Goal: Check status: Check status

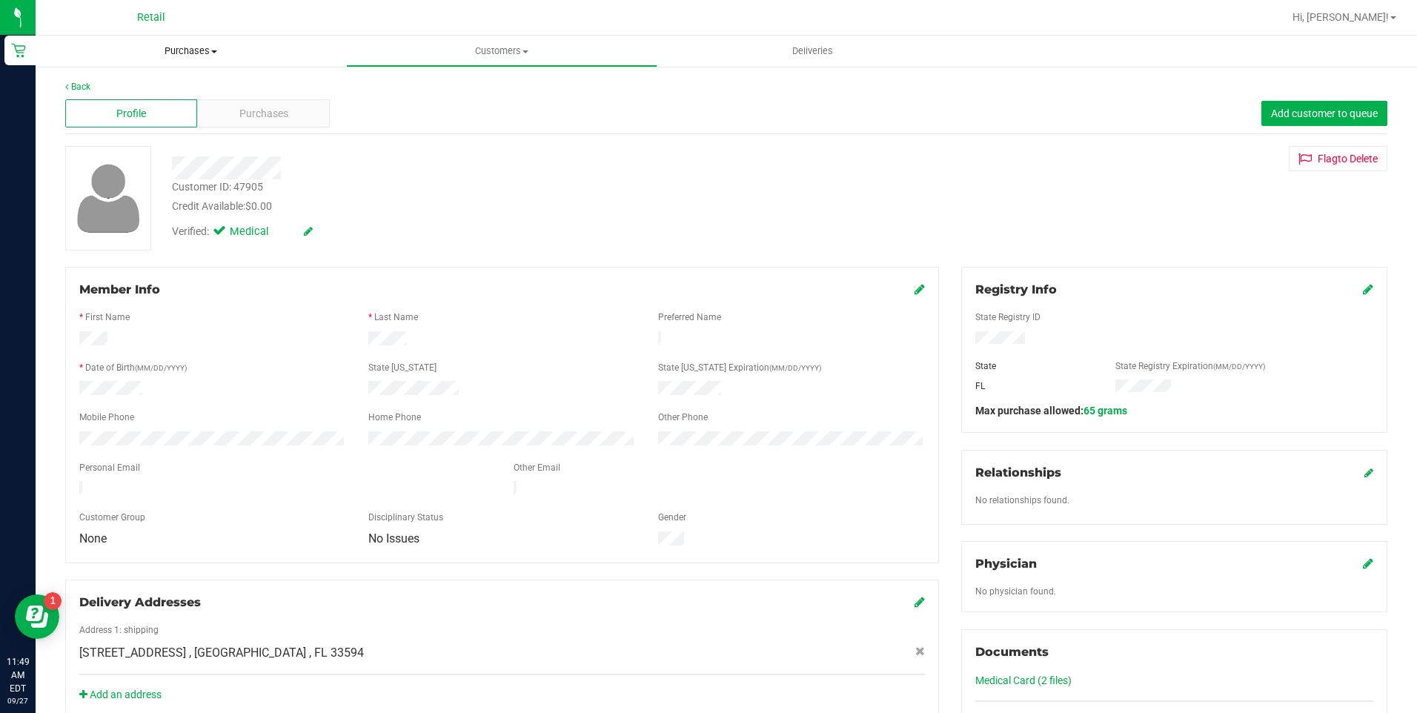
click at [215, 56] on span "Purchases" at bounding box center [191, 50] width 311 height 13
click at [202, 85] on li "Summary of purchases" at bounding box center [191, 90] width 311 height 18
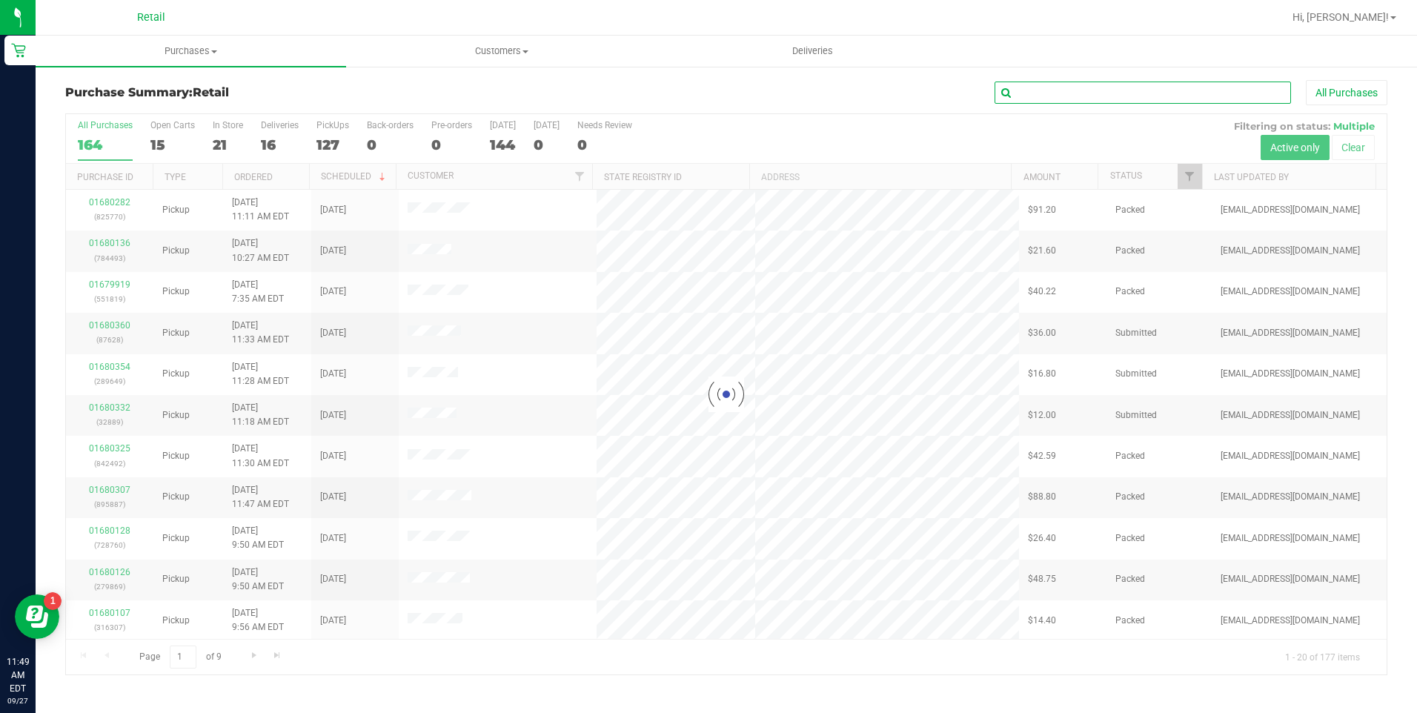
click at [1184, 92] on input "text" at bounding box center [1143, 93] width 297 height 22
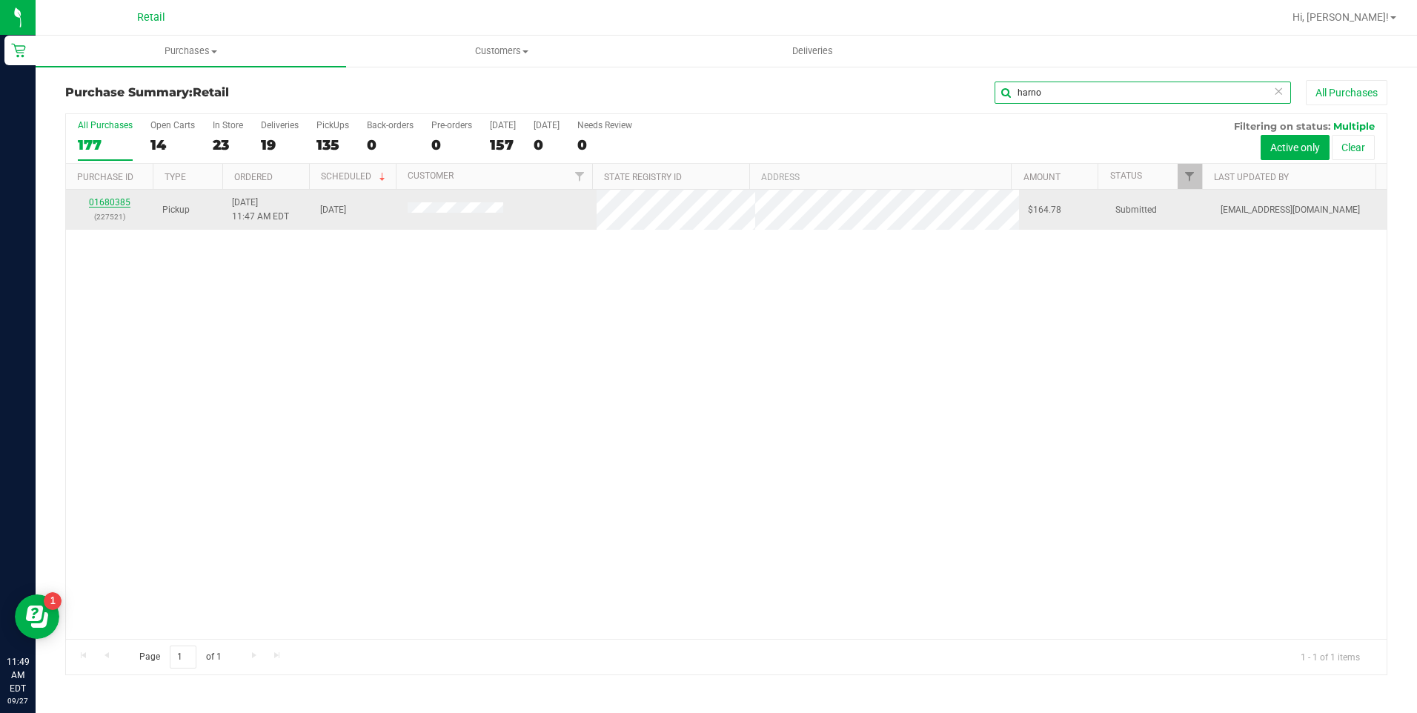
type input "harno"
click at [120, 200] on link "01680385" at bounding box center [110, 202] width 42 height 10
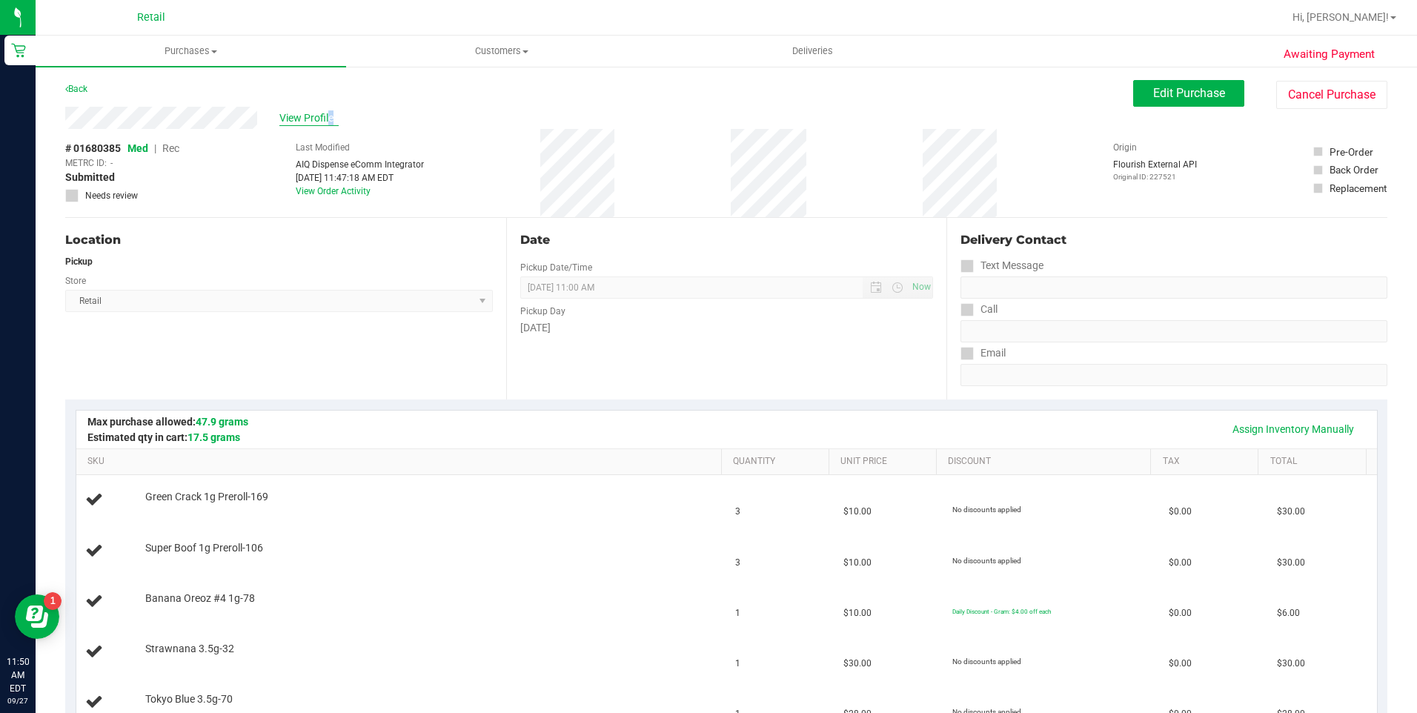
click at [283, 113] on span "View Profile" at bounding box center [308, 118] width 59 height 16
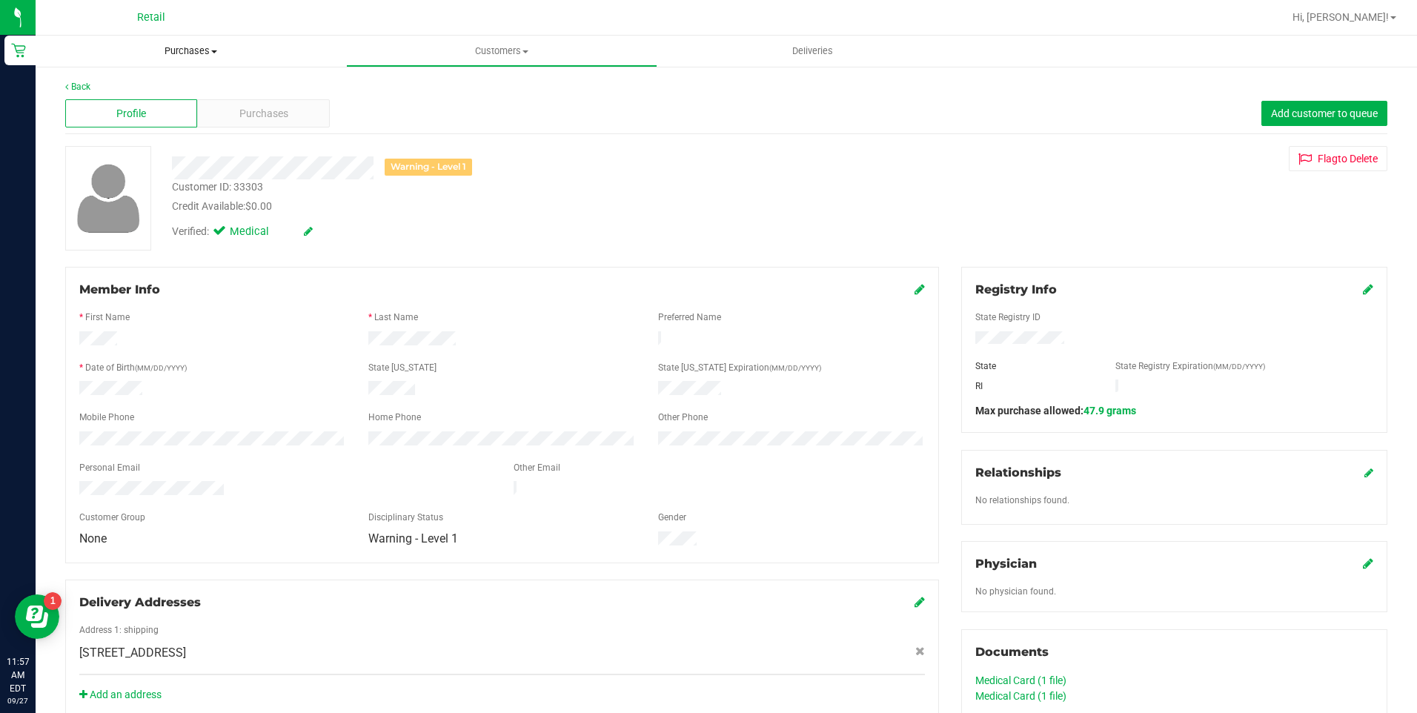
click at [179, 49] on span "Purchases" at bounding box center [191, 50] width 311 height 13
click at [187, 83] on li "Summary of purchases" at bounding box center [191, 90] width 311 height 18
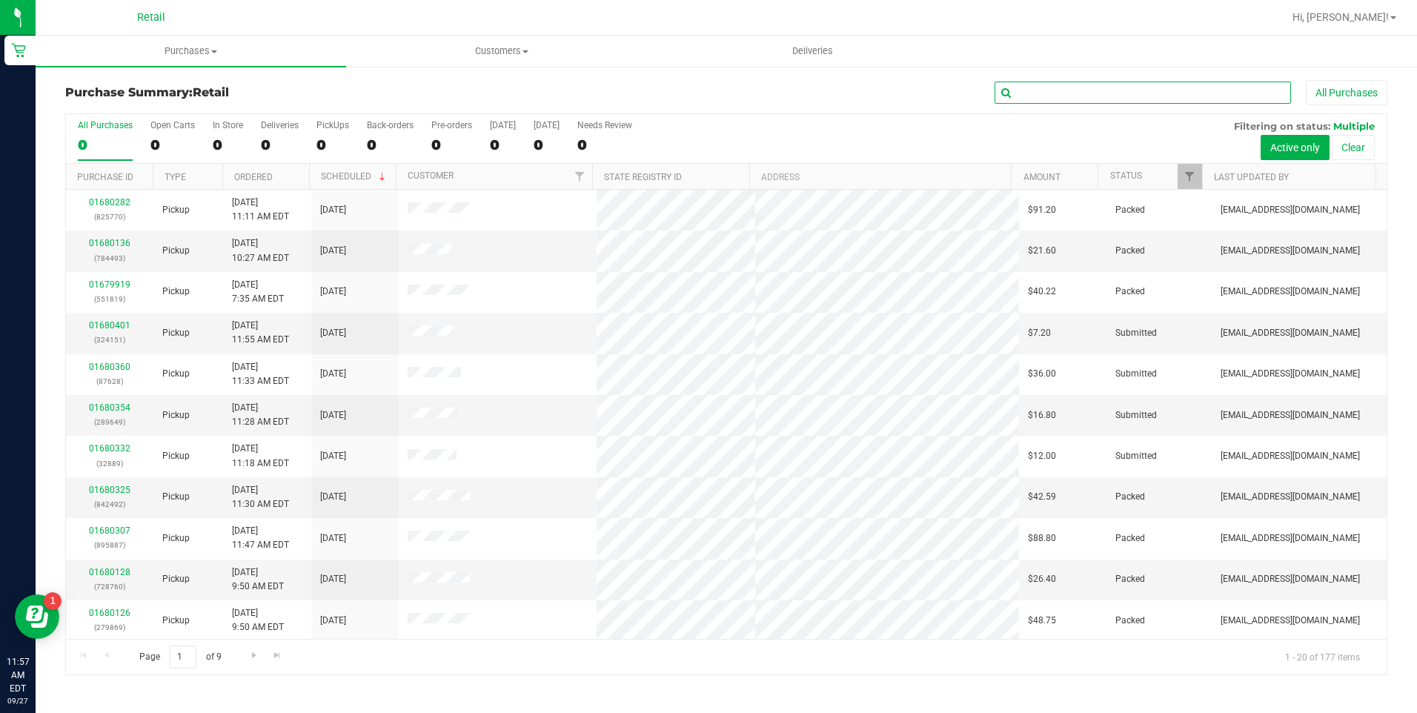
click at [1047, 87] on input "text" at bounding box center [1143, 93] width 297 height 22
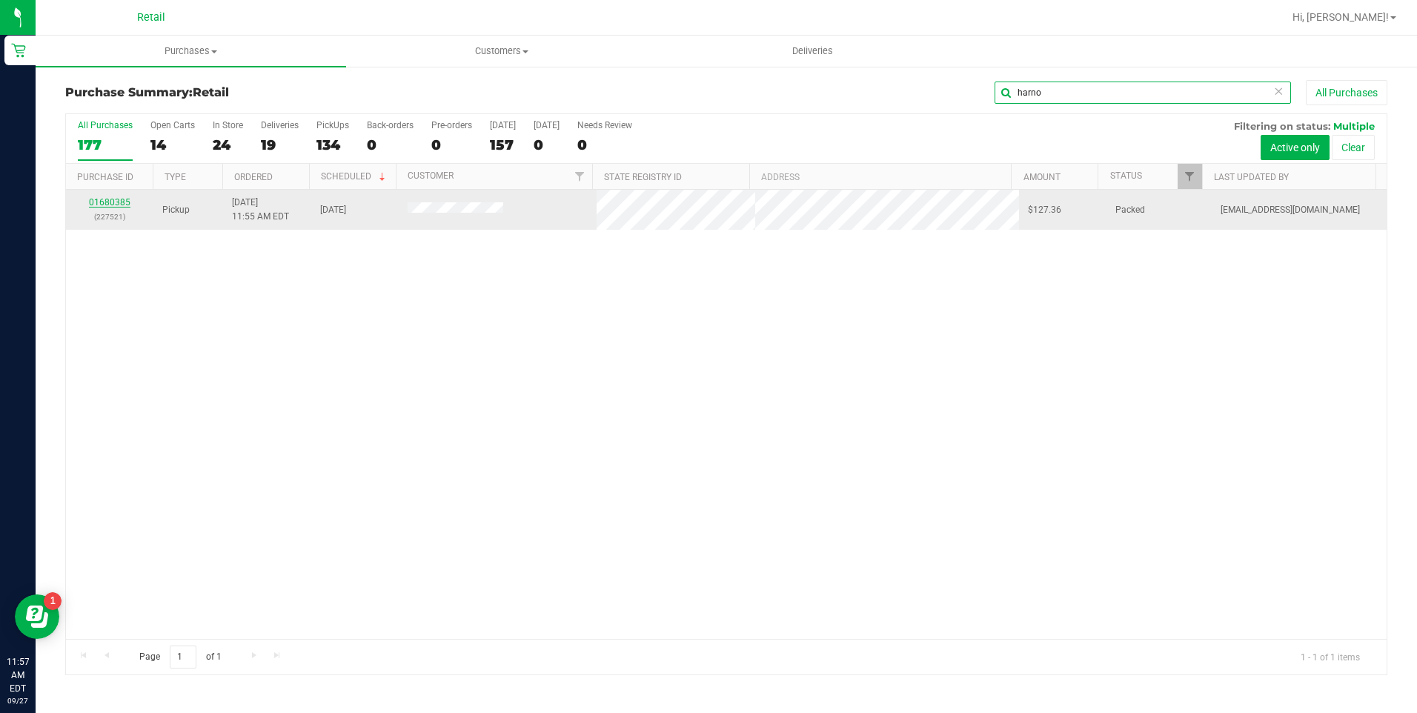
type input "harno"
click at [117, 203] on link "01680385" at bounding box center [110, 202] width 42 height 10
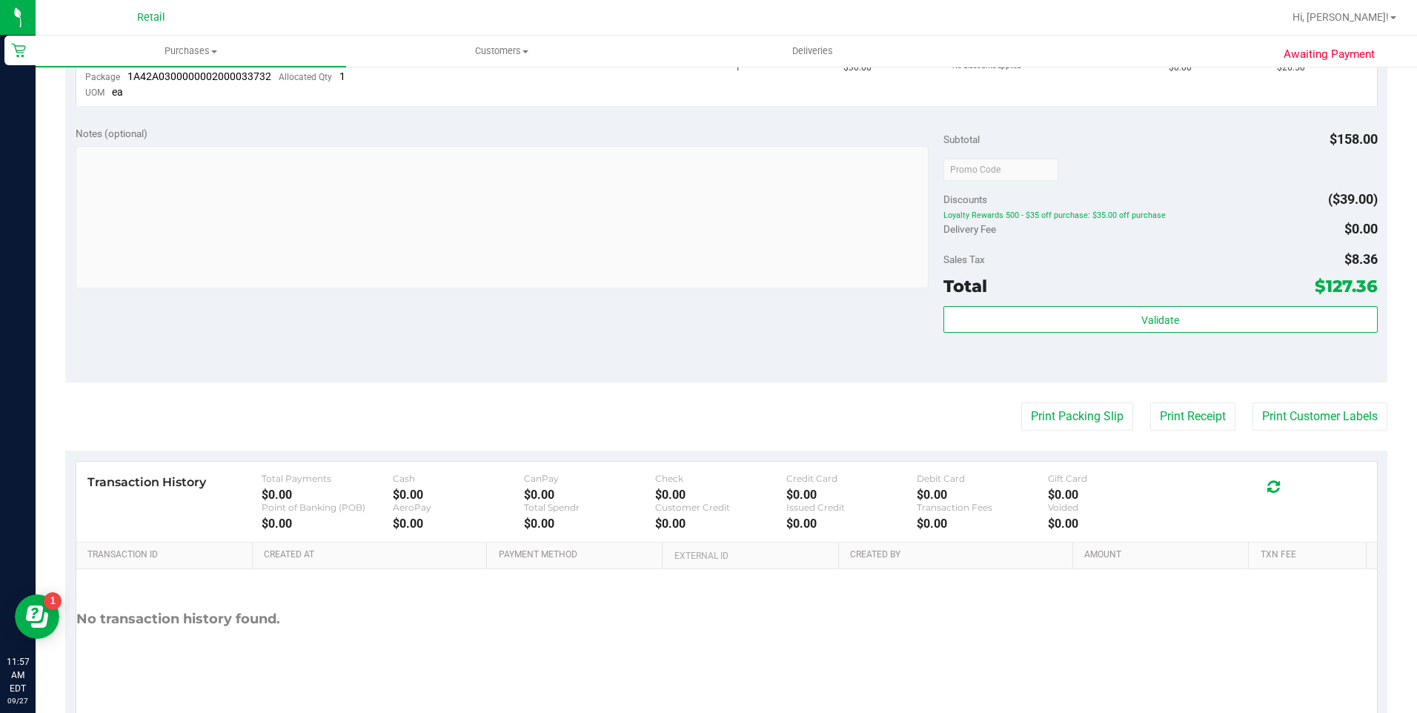
scroll to position [836, 0]
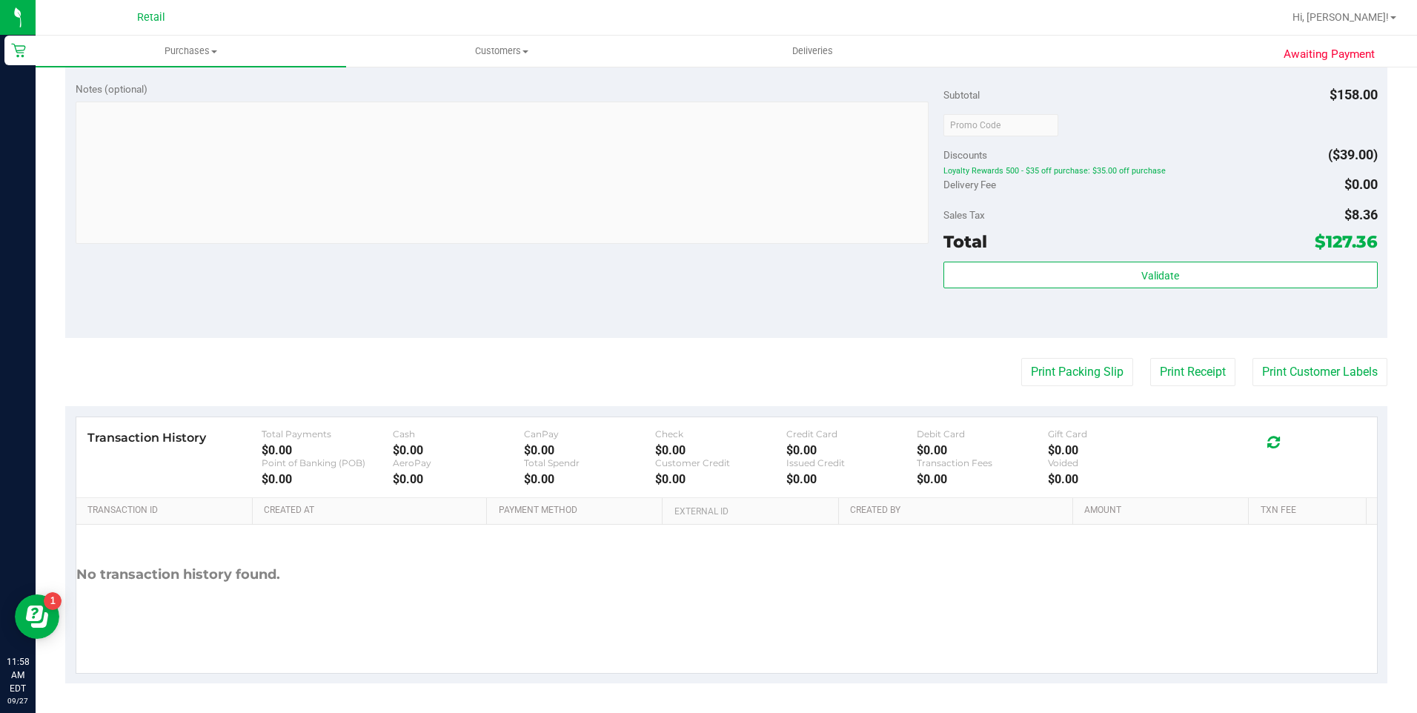
click at [407, 675] on div "Transaction History Total Payments $0.00 Cash $0.00 CanPay $0.00 Check $0.00 Cr…" at bounding box center [726, 544] width 1323 height 277
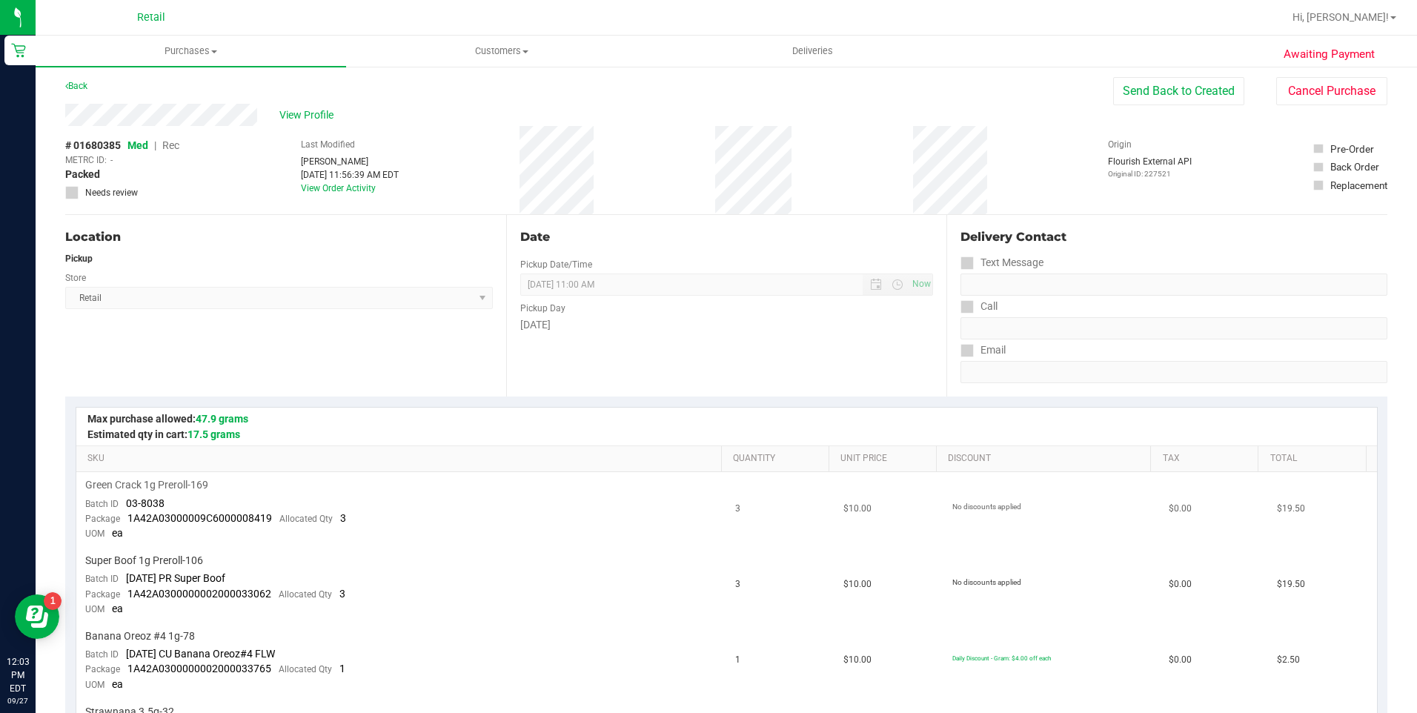
scroll to position [0, 0]
